Goal: Task Accomplishment & Management: Use online tool/utility

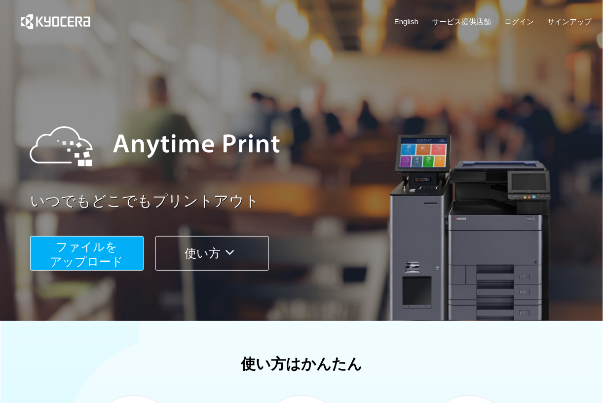
click at [89, 246] on span "ファイルを ​​アップロード" at bounding box center [87, 254] width 74 height 28
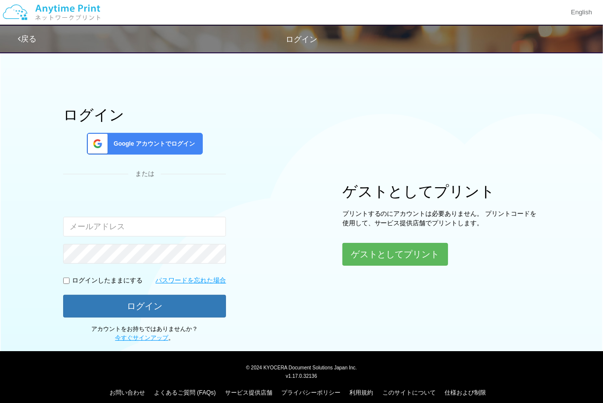
click at [151, 142] on span "Google アカウントでログイン" at bounding box center [152, 144] width 85 height 8
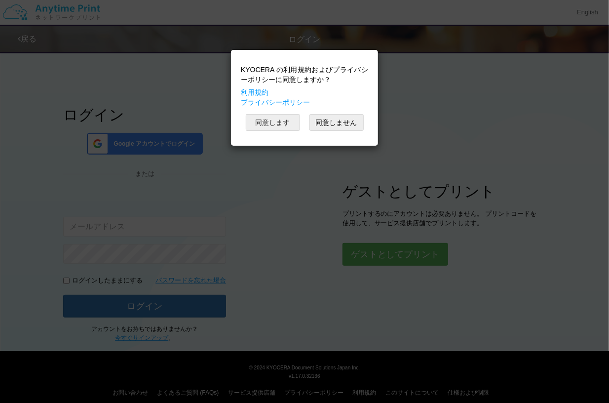
click at [260, 124] on button "同意します" at bounding box center [273, 122] width 54 height 17
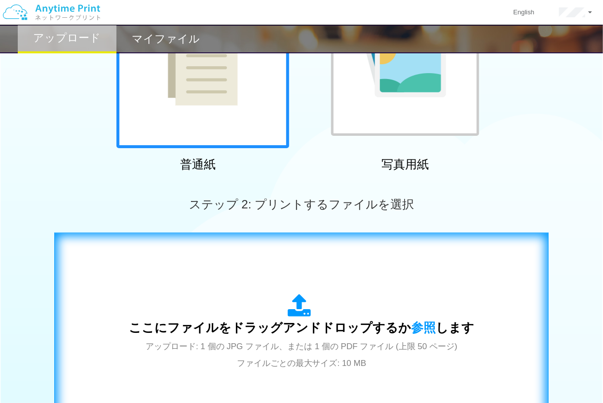
scroll to position [158, 0]
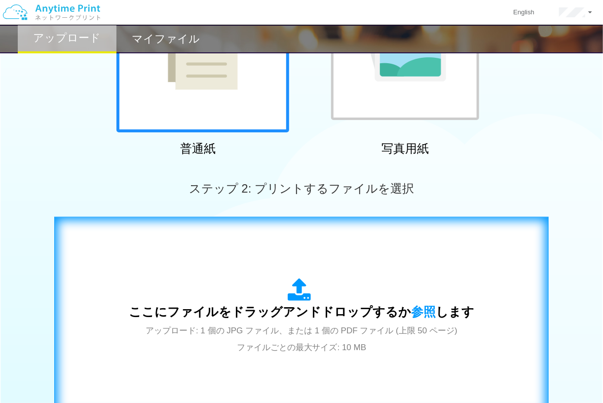
click at [334, 318] on span "ここにファイルをドラッグアンドドロップするか 参照 します" at bounding box center [301, 311] width 345 height 14
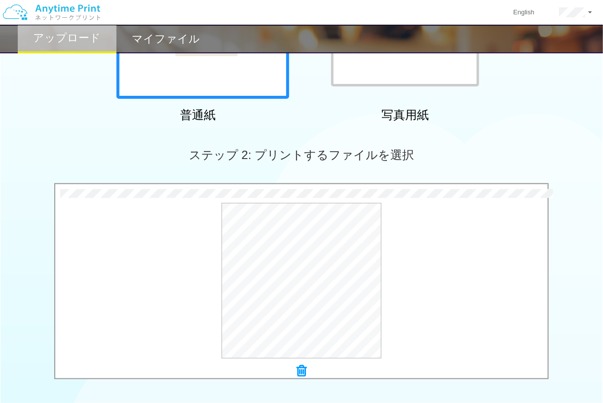
scroll to position [276, 0]
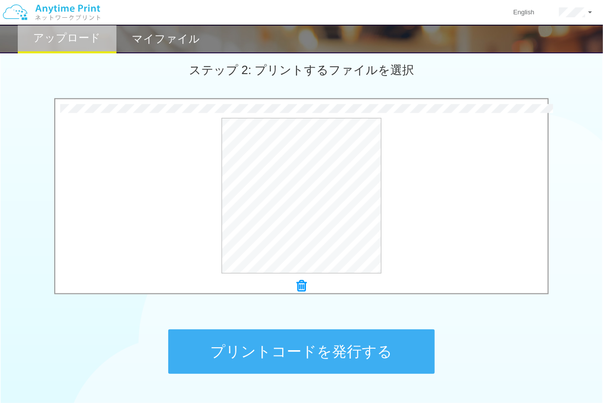
click at [339, 351] on button "プリントコードを発行する" at bounding box center [301, 351] width 266 height 44
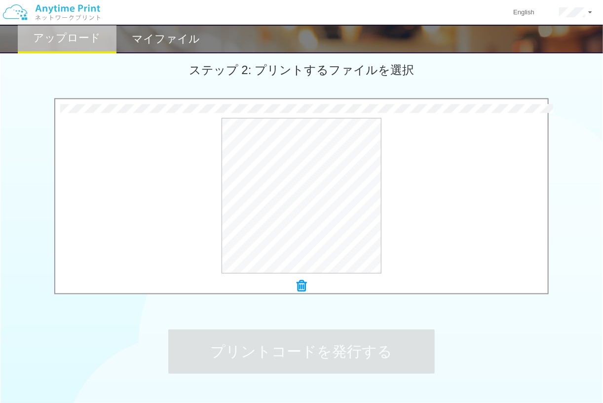
scroll to position [0, 0]
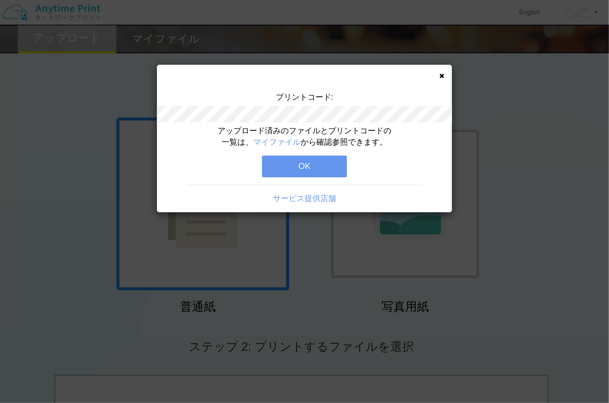
click at [316, 168] on button "OK" at bounding box center [304, 166] width 85 height 22
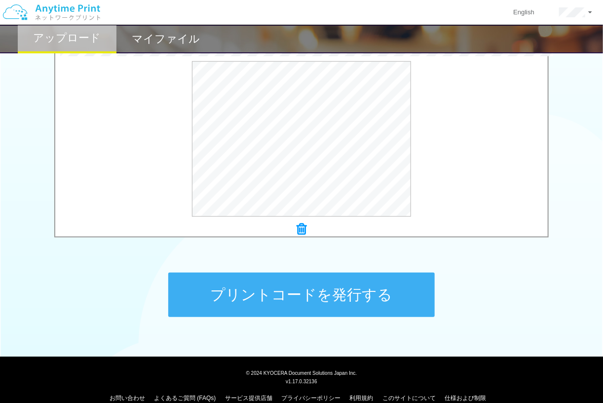
scroll to position [347, 0]
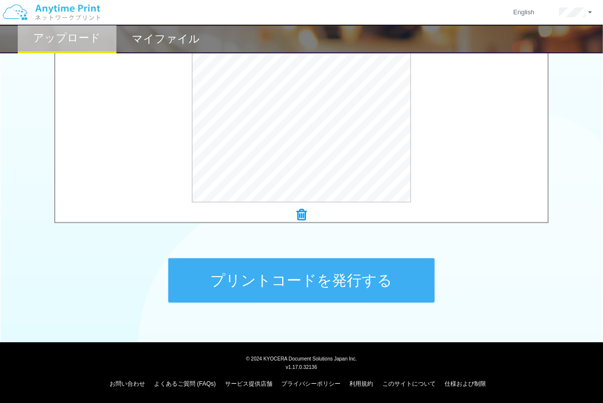
click at [329, 277] on button "プリントコードを発行する" at bounding box center [301, 280] width 266 height 44
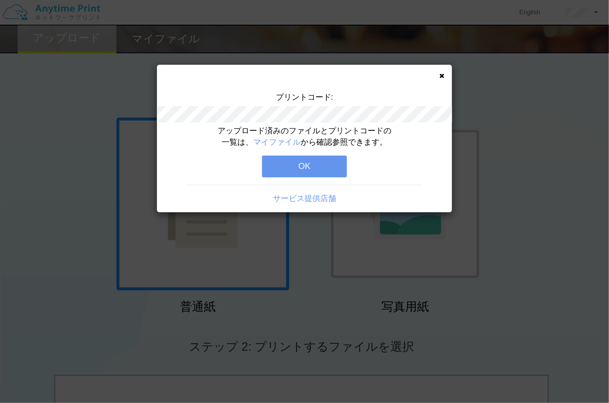
click at [314, 162] on button "OK" at bounding box center [304, 166] width 85 height 22
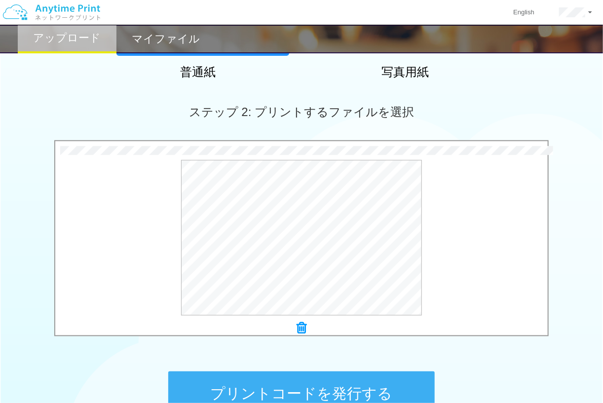
scroll to position [276, 0]
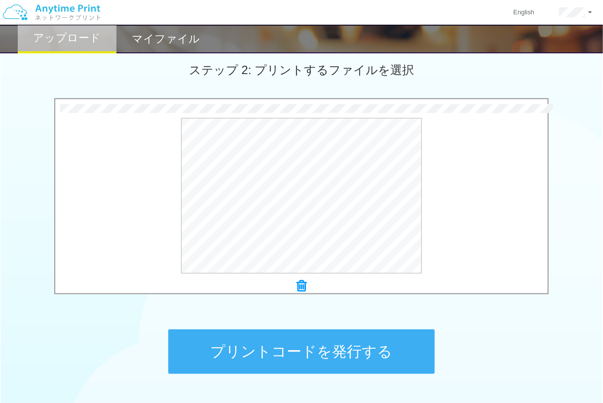
click at [363, 353] on button "プリントコードを発行する" at bounding box center [301, 351] width 266 height 44
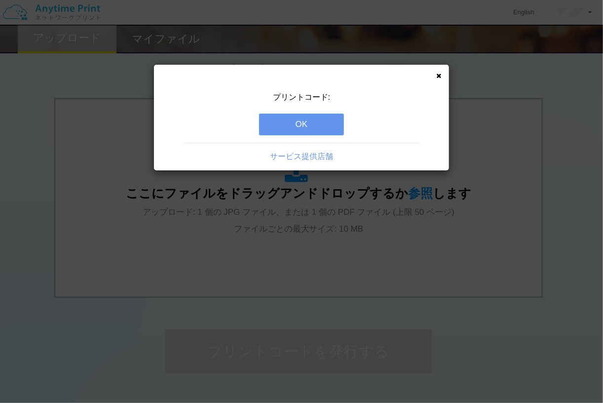
scroll to position [0, 0]
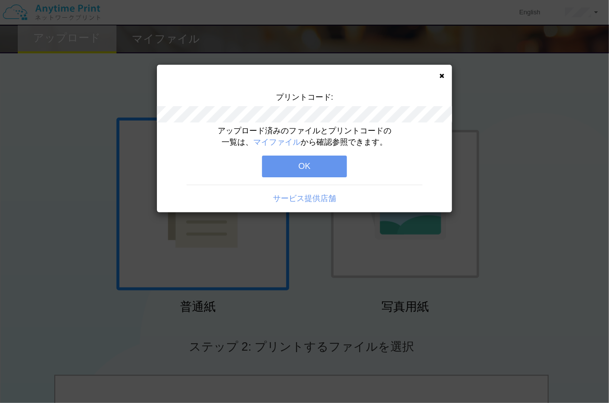
click at [322, 168] on button "OK" at bounding box center [304, 166] width 85 height 22
